Goal: Task Accomplishment & Management: Use online tool/utility

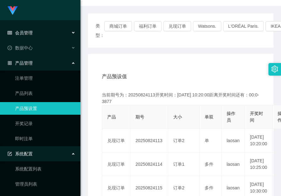
click at [31, 27] on div "会员管理" at bounding box center [40, 32] width 81 height 13
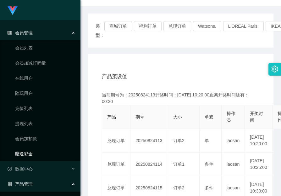
click at [31, 148] on link "赠送彩金" at bounding box center [45, 153] width 60 height 13
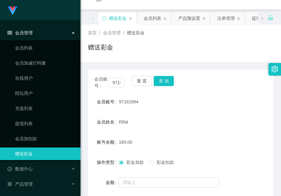
scroll to position [67, 0]
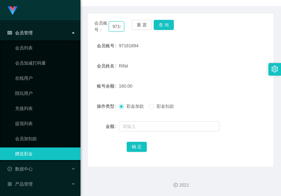
click at [119, 25] on input "97161894" at bounding box center [116, 26] width 15 height 10
paste input "Yeojx88"
type input "Yeojx88"
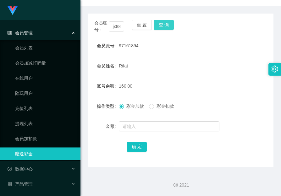
scroll to position [0, 0]
click at [156, 26] on button "查 询" at bounding box center [164, 25] width 20 height 10
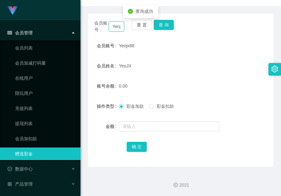
click at [113, 29] on input "Yeojx88" at bounding box center [116, 26] width 15 height 10
click at [31, 121] on link "提现列表" at bounding box center [45, 123] width 60 height 13
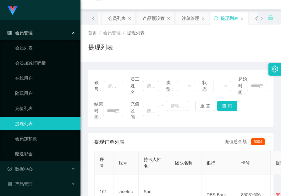
scroll to position [67, 0]
